Goal: Task Accomplishment & Management: Manage account settings

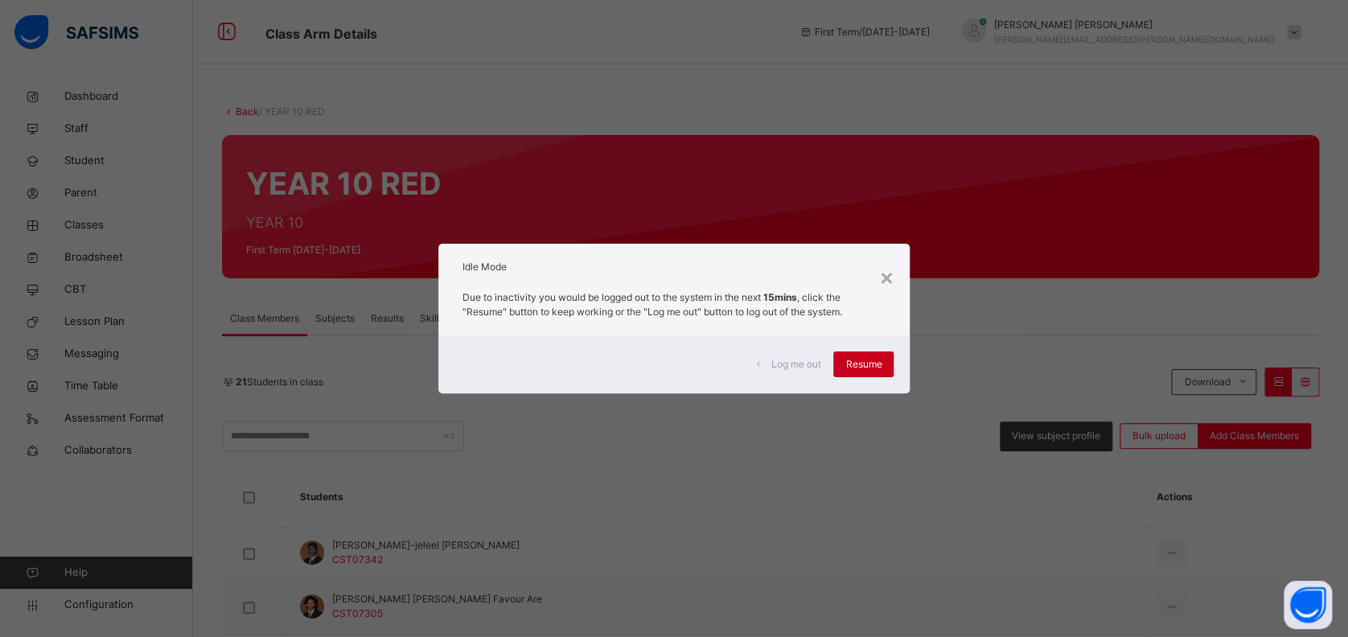
click at [857, 362] on span "Resume" at bounding box center [863, 364] width 36 height 14
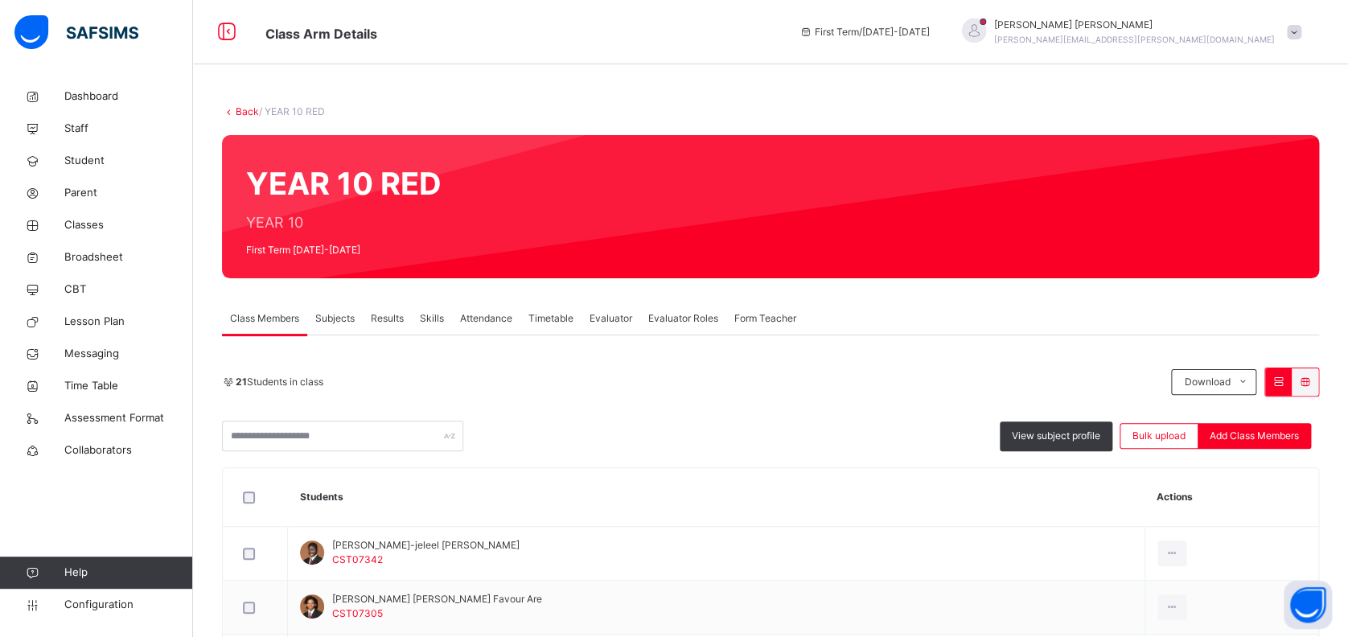
click at [103, 603] on span "Configuration" at bounding box center [128, 605] width 128 height 16
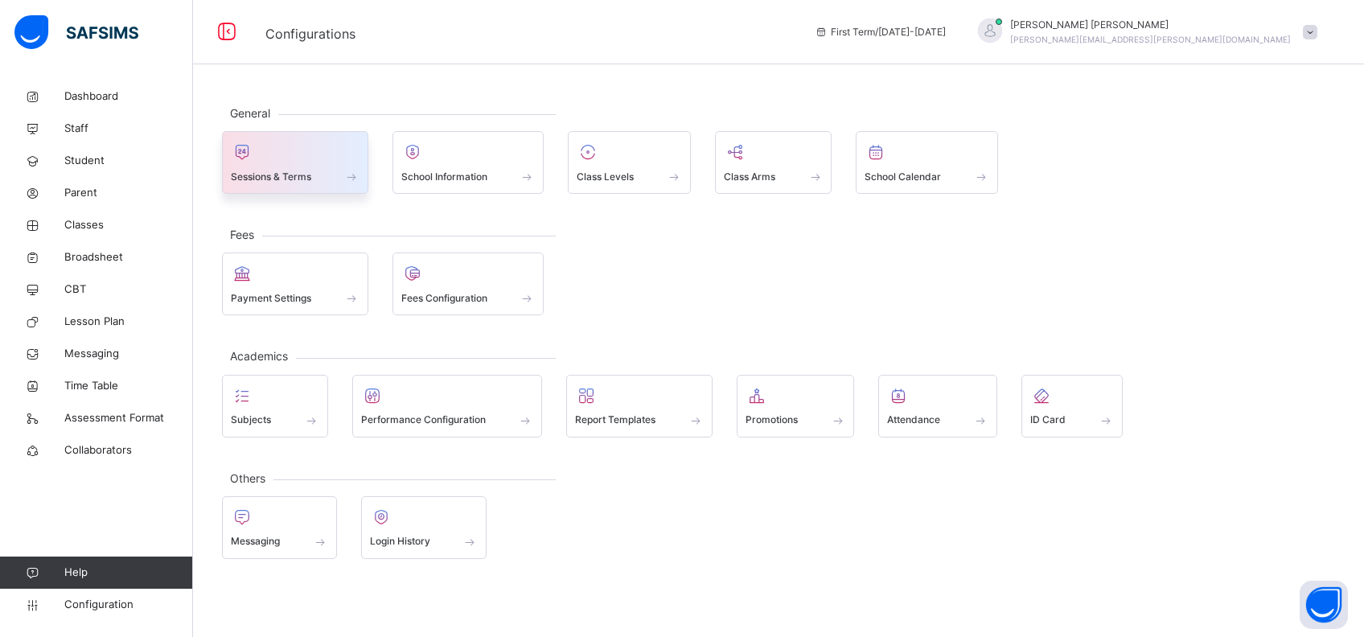
click at [296, 165] on span at bounding box center [295, 166] width 129 height 4
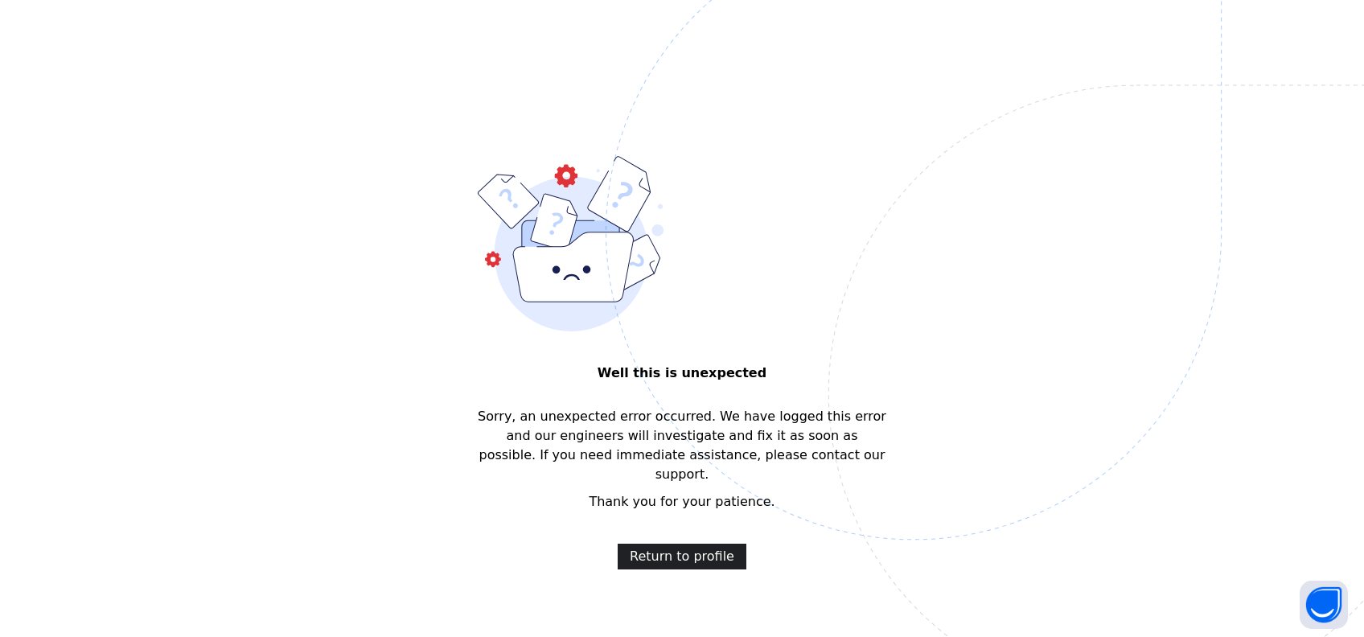
click at [654, 547] on span "Return to profile" at bounding box center [682, 556] width 105 height 19
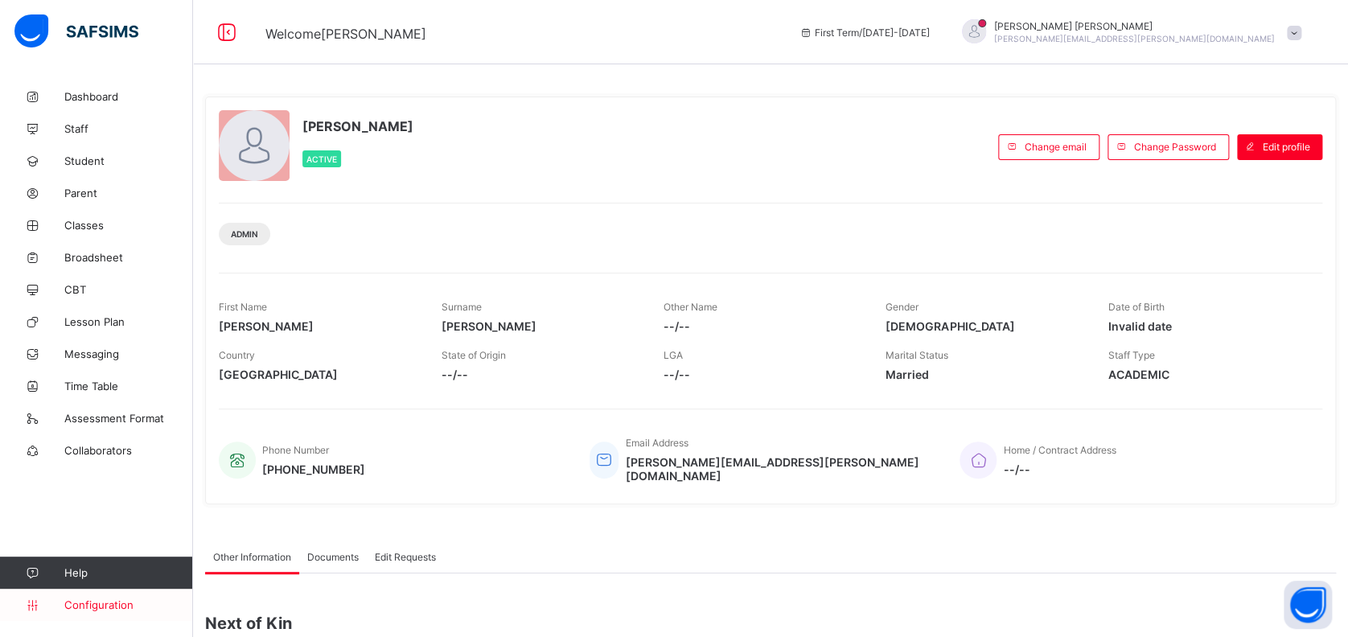
click at [109, 599] on span "Configuration" at bounding box center [128, 604] width 128 height 13
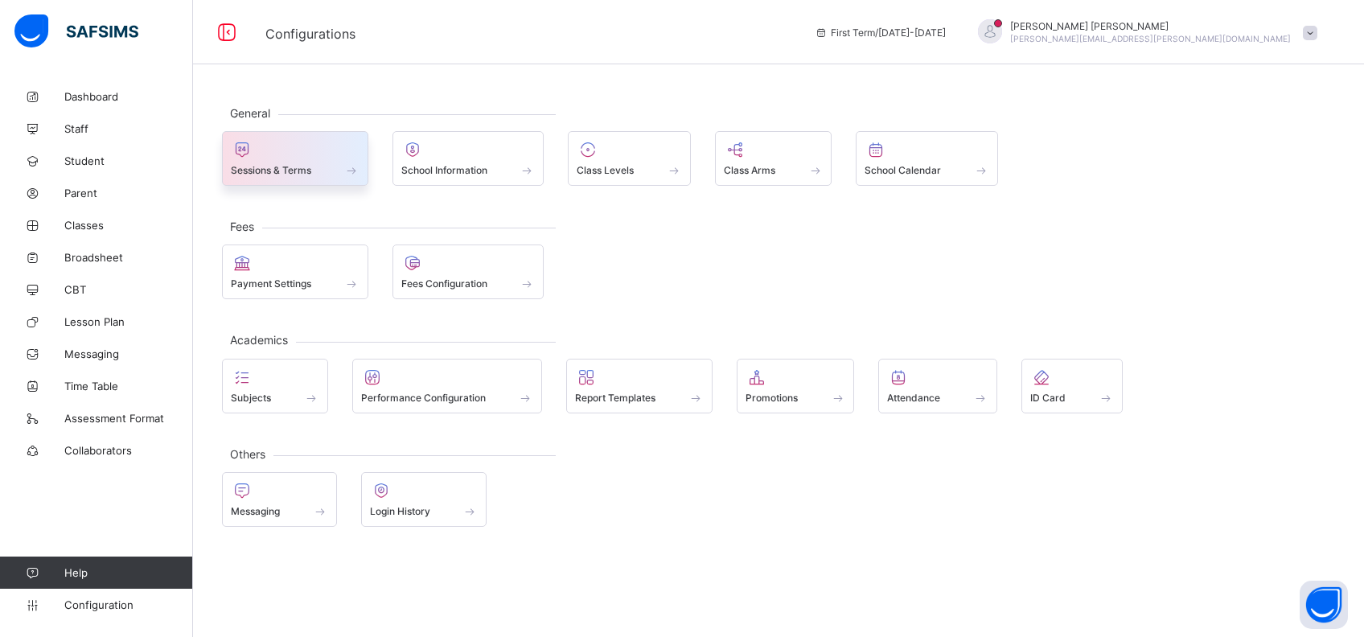
click at [286, 153] on div at bounding box center [295, 149] width 129 height 19
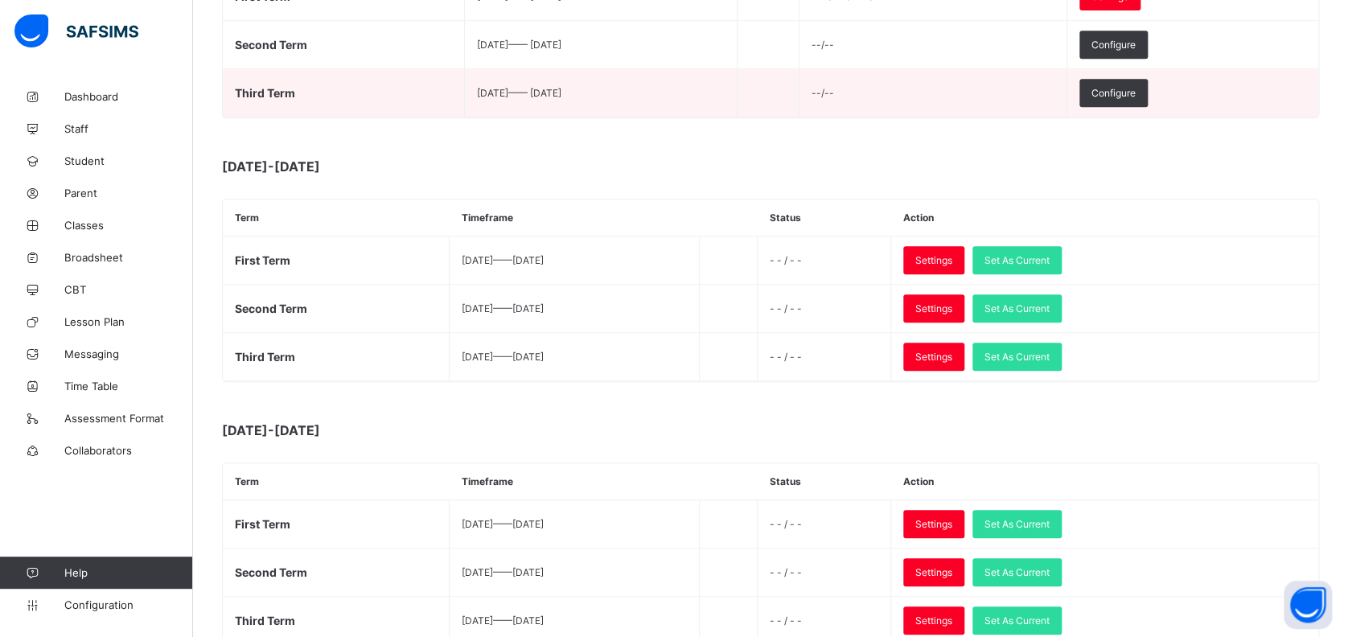
scroll to position [353, 0]
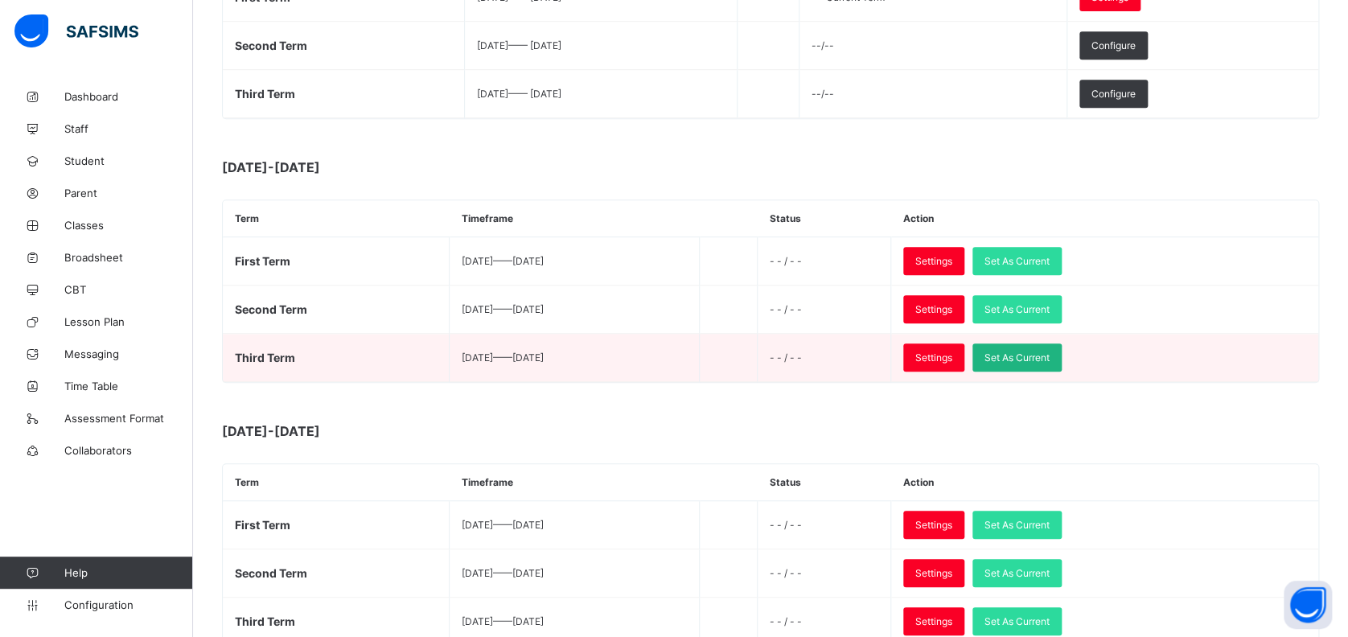
click at [1050, 353] on span "Set As Current" at bounding box center [1016, 357] width 65 height 12
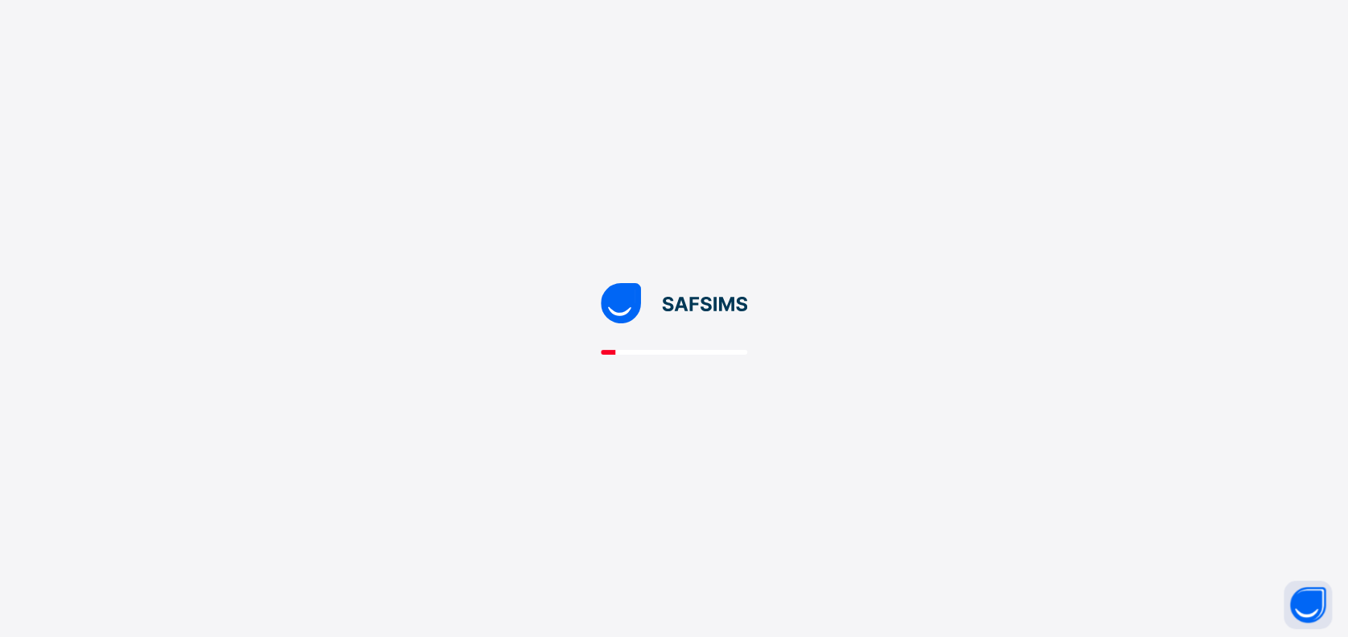
scroll to position [0, 0]
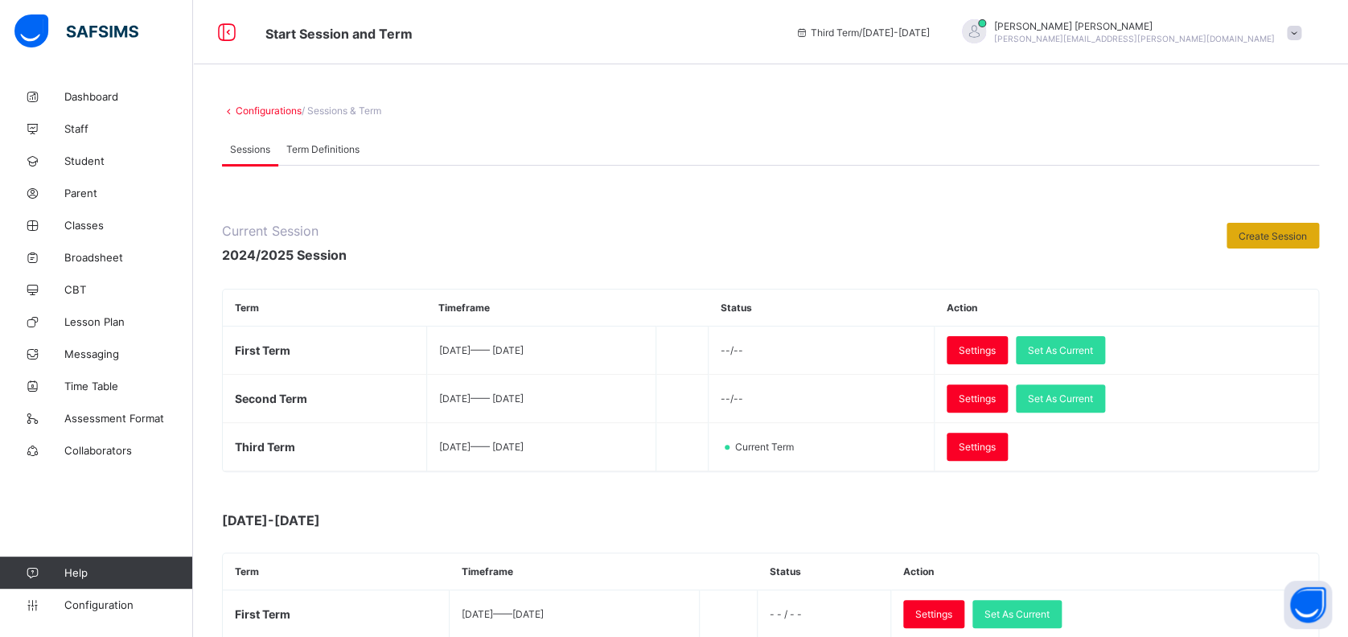
click at [1291, 235] on span "Create Session" at bounding box center [1273, 236] width 68 height 12
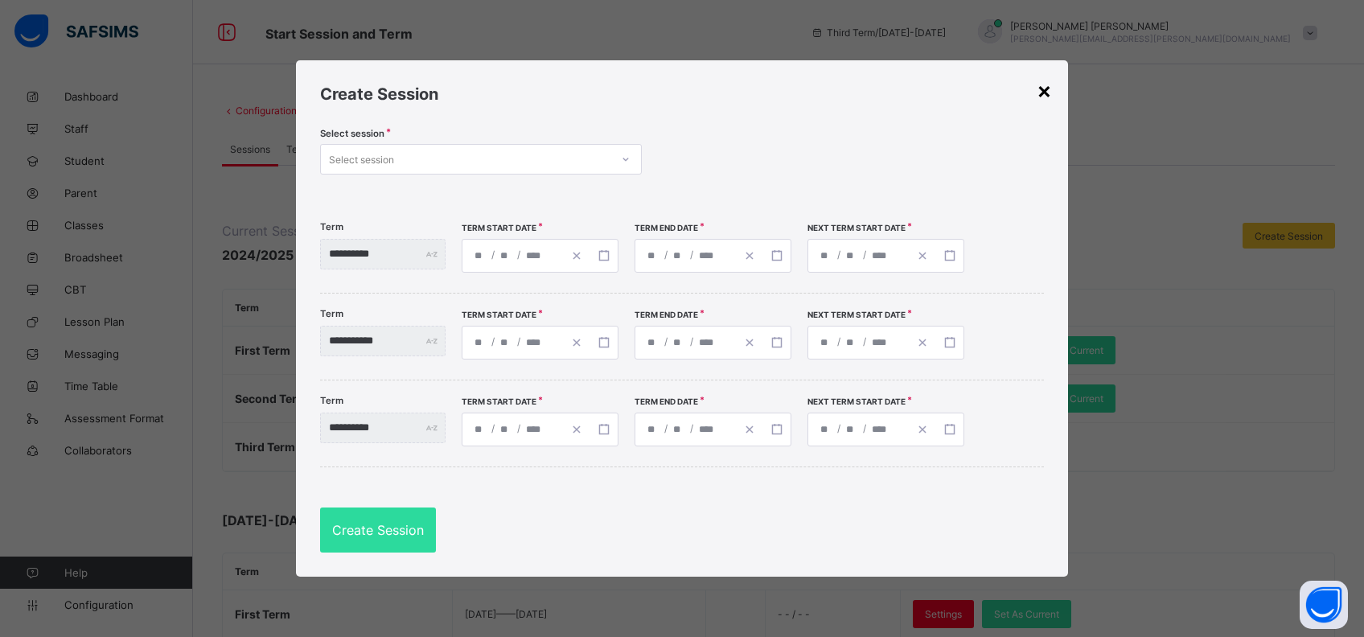
click at [1047, 92] on div "×" at bounding box center [1044, 89] width 15 height 27
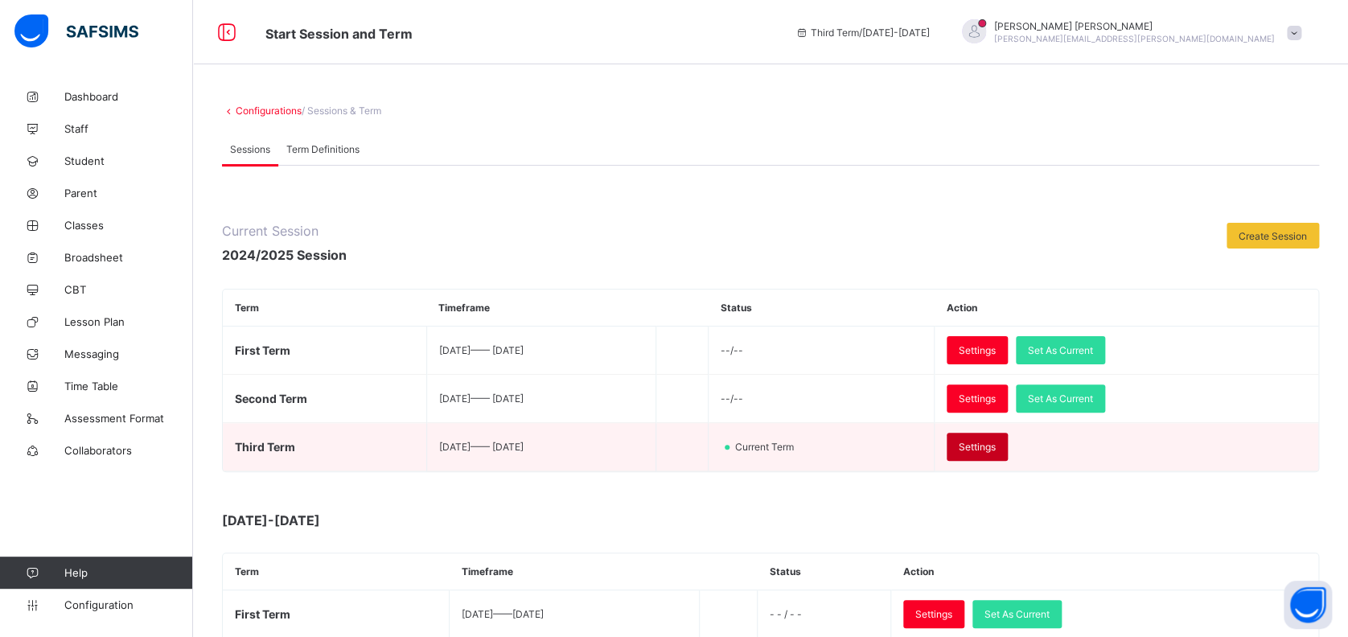
click at [996, 441] on span "Settings" at bounding box center [977, 447] width 37 height 12
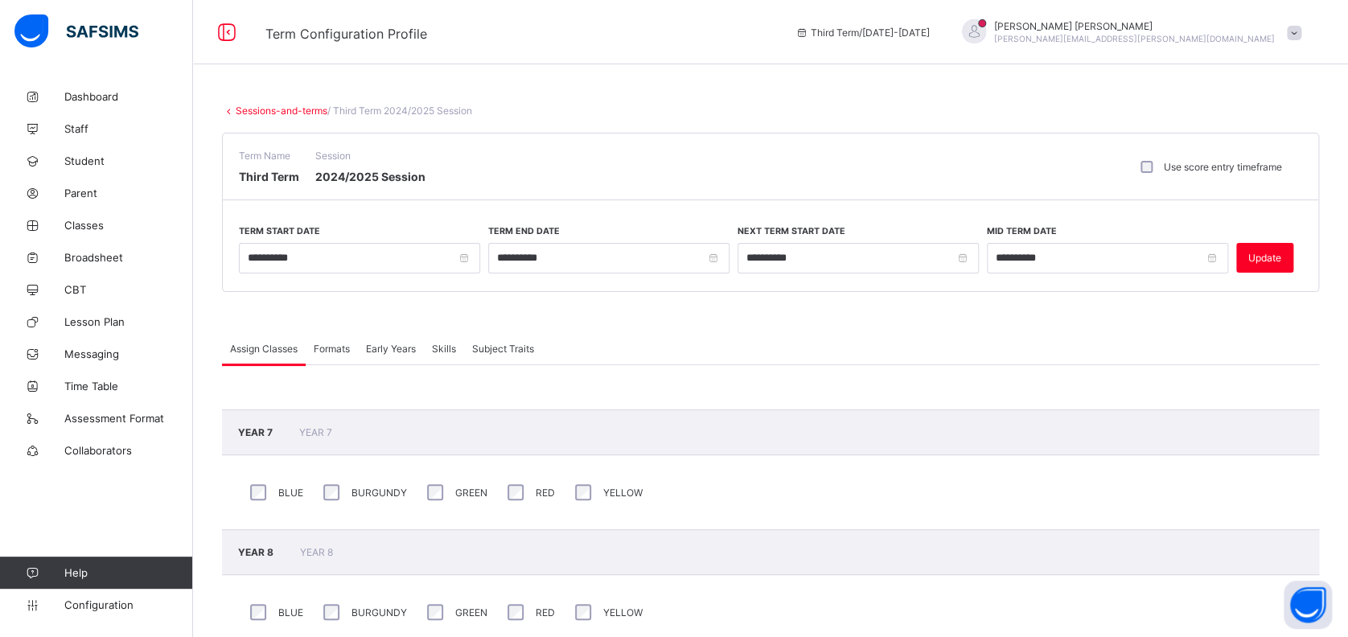
click at [1187, 167] on label "Use score entry timeframe" at bounding box center [1223, 167] width 118 height 12
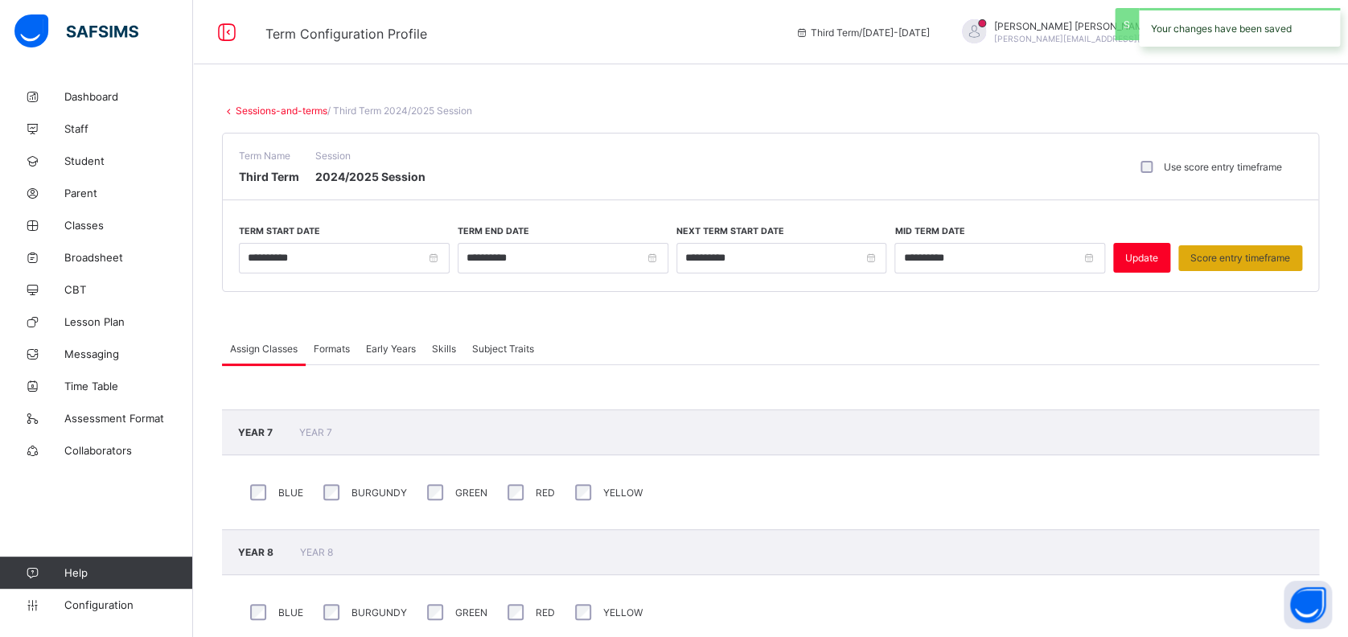
click at [1223, 253] on span "Score entry timeframe" at bounding box center [1240, 258] width 100 height 12
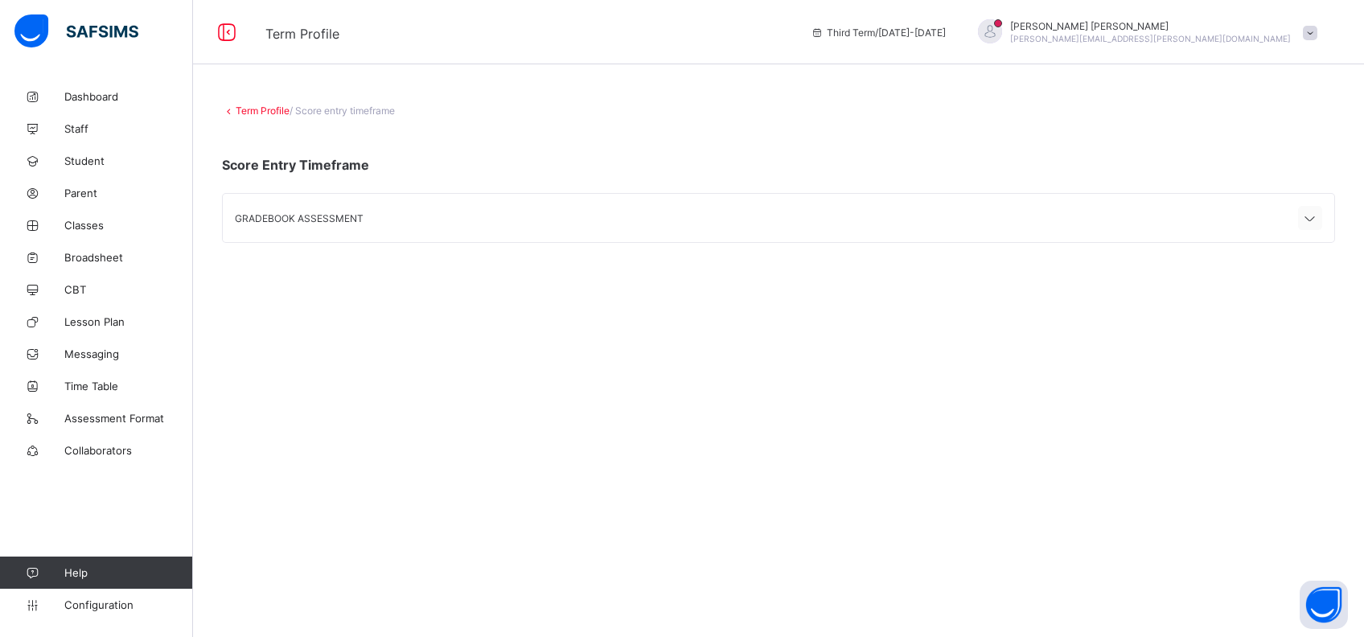
click at [1315, 216] on icon at bounding box center [1310, 219] width 19 height 16
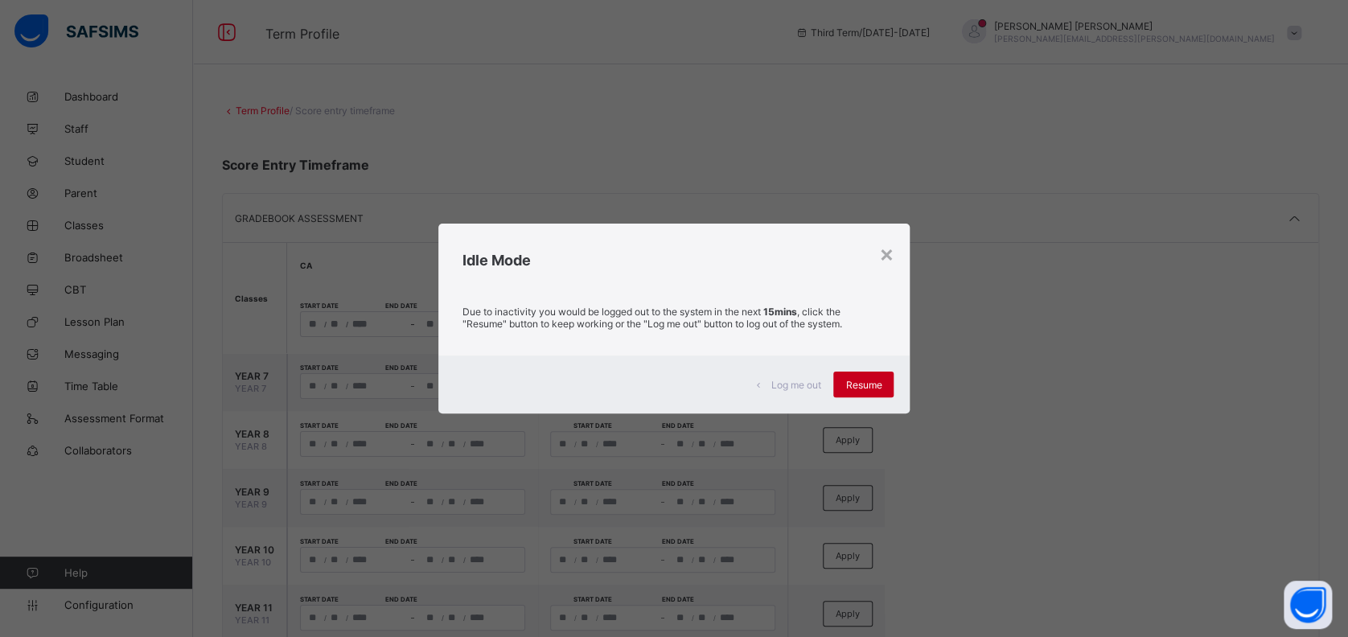
click at [856, 380] on span "Resume" at bounding box center [863, 385] width 36 height 12
